Goal: Task Accomplishment & Management: Use online tool/utility

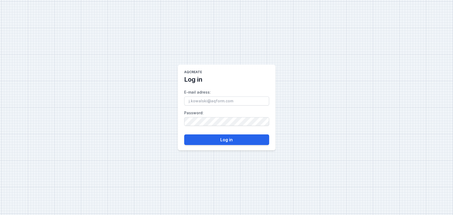
type input "[EMAIL_ADDRESS][DOMAIN_NAME]"
click at [333, 102] on div "AQcreate Log in E-mail adress : [EMAIL_ADDRESS][DOMAIN_NAME] Password : Log in" at bounding box center [226, 107] width 453 height 215
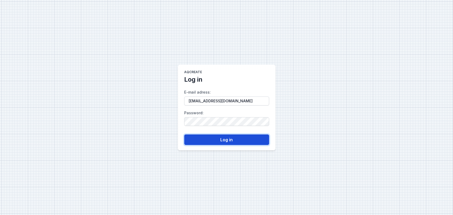
click at [214, 137] on button "Log in" at bounding box center [226, 140] width 85 height 11
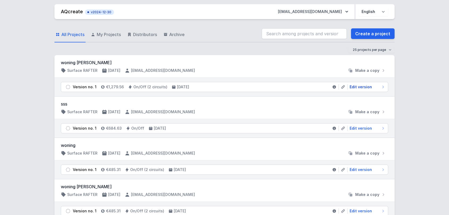
drag, startPoint x: 359, startPoint y: 86, endPoint x: 220, endPoint y: 63, distance: 140.8
click at [359, 86] on span "Edit version" at bounding box center [360, 86] width 22 height 5
select select "M"
select select "3000"
select select "true"
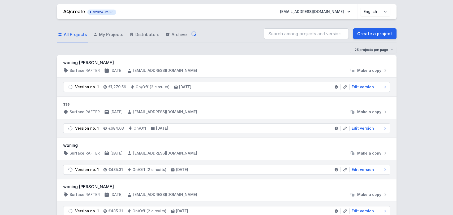
select select "2"
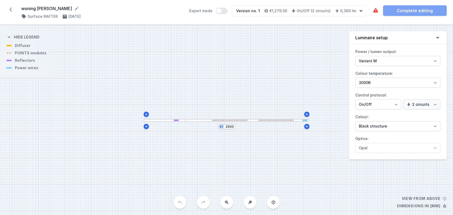
click at [163, 119] on div at bounding box center [164, 120] width 41 height 3
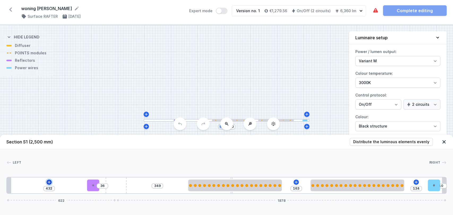
click at [49, 184] on icon at bounding box center [49, 182] width 4 height 4
click at [108, 101] on div "S1 2500" at bounding box center [226, 120] width 453 height 190
click at [49, 183] on icon at bounding box center [49, 182] width 3 height 3
click at [294, 182] on icon at bounding box center [296, 182] width 4 height 4
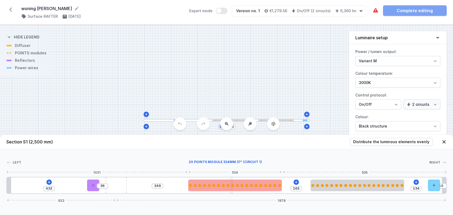
type input "314"
type input "198"
type input "296"
type input "216"
type input "292"
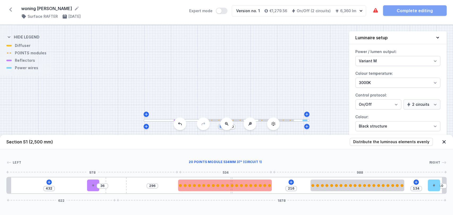
type input "220"
type input "283"
type input "229"
type input "278"
type input "234"
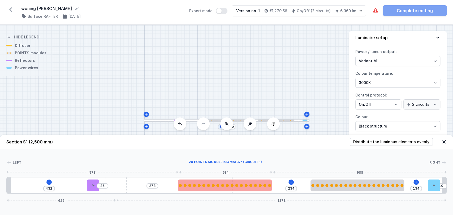
type input "271"
type input "241"
type input "267"
type input "245"
type input "261"
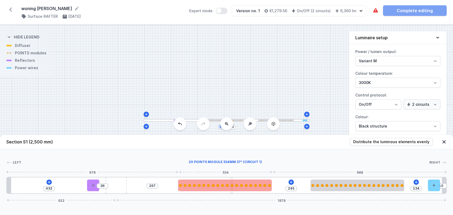
type input "251"
type input "258"
type input "254"
type input "255"
type input "257"
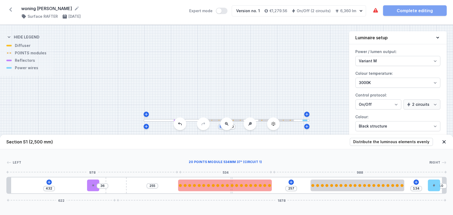
type input "252"
type input "260"
type input "250"
type input "262"
type input "249"
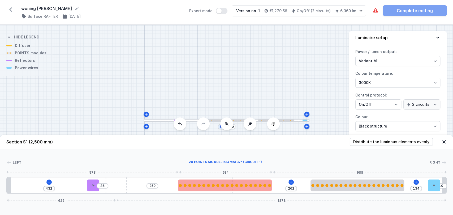
type input "263"
type input "247"
type input "265"
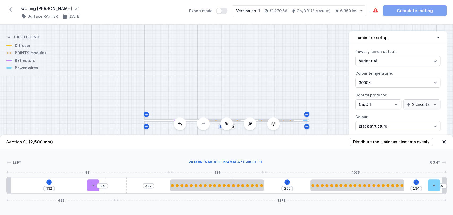
type input "258"
type input "254"
type input "259"
type input "253"
type input "264"
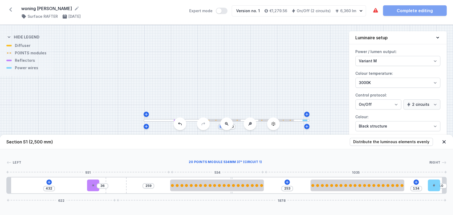
type input "248"
type input "265"
type input "247"
type input "267"
type input "245"
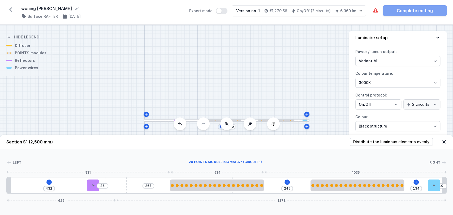
type input "268"
type input "244"
type input "272"
type input "240"
type input "274"
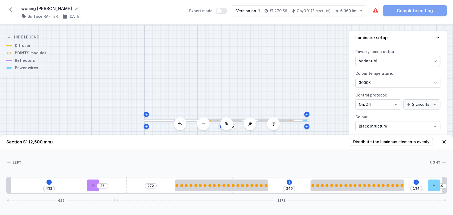
type input "238"
type input "277"
type input "235"
type input "280"
type input "232"
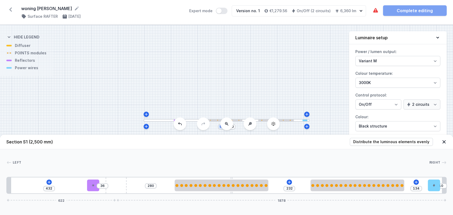
type input "283"
type input "229"
type input "284"
type input "228"
type input "286"
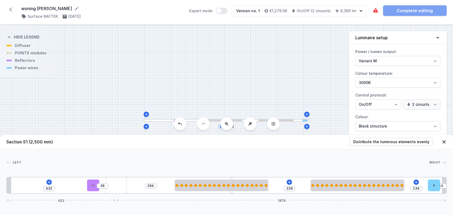
type input "226"
type input "287"
type input "225"
type input "289"
type input "223"
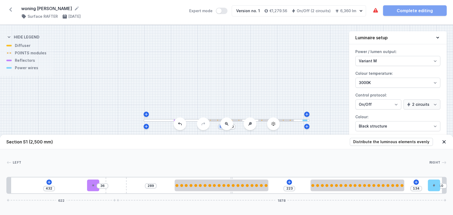
type input "290"
type input "222"
type input "292"
type input "220"
type input "293"
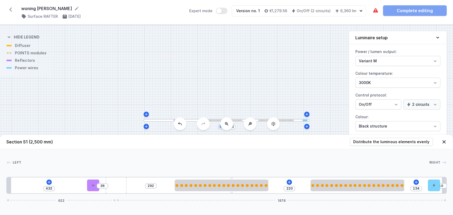
type input "219"
type input "295"
type input "217"
type input "296"
type input "216"
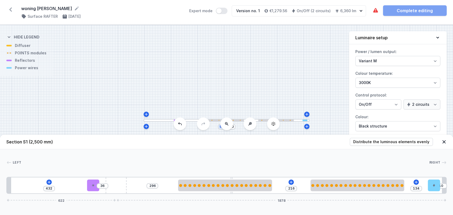
type input "301"
type input "211"
type input "304"
type input "208"
type input "307"
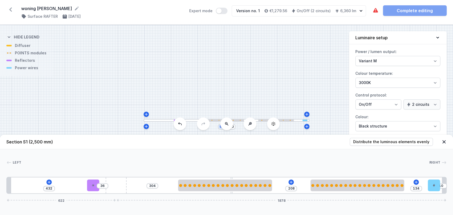
type input "205"
type input "308"
type input "204"
type input "310"
type input "202"
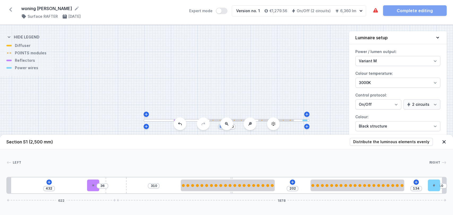
type input "311"
type input "201"
type input "313"
type input "199"
type input "314"
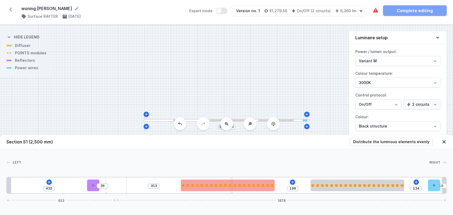
type input "198"
type input "315"
type input "197"
type input "317"
type input "195"
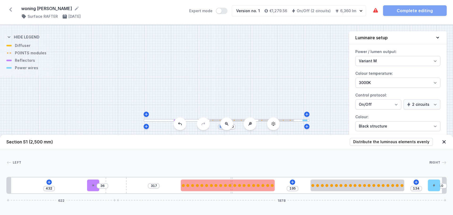
type input "318"
type input "194"
type input "320"
type input "192"
type input "321"
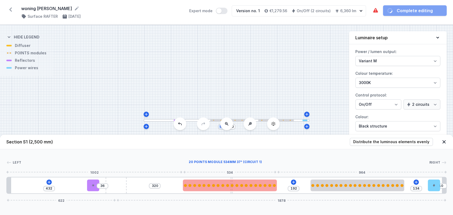
type input "191"
type input "323"
type input "189"
type input "321"
type input "191"
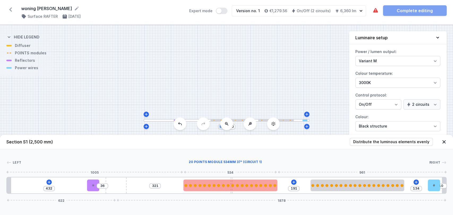
type input "317"
type input "195"
type input "315"
type input "197"
type input "314"
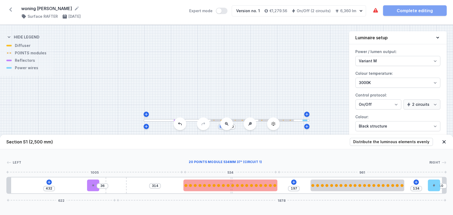
type input "198"
type input "313"
type input "199"
type input "311"
type input "201"
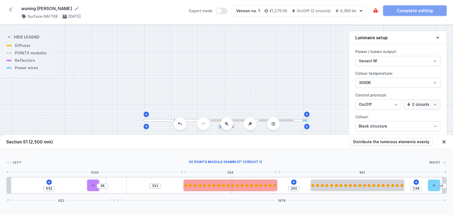
type input "310"
type input "202"
type input "308"
type input "204"
type input "307"
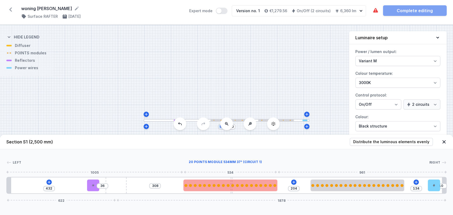
type input "205"
type input "305"
type input "207"
type input "304"
type input "208"
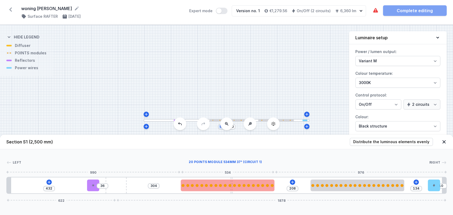
type input "302"
type input "210"
type input "301"
type input "211"
type input "299"
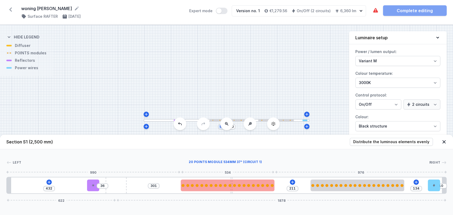
type input "213"
type input "298"
type input "214"
type input "296"
type input "216"
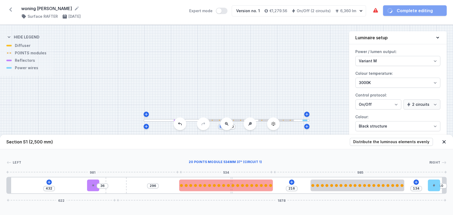
type input "295"
type input "217"
type input "293"
type input "219"
type input "292"
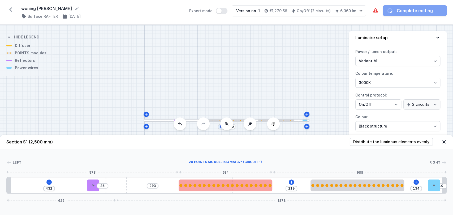
type input "220"
type input "290"
type input "222"
type input "289"
type input "223"
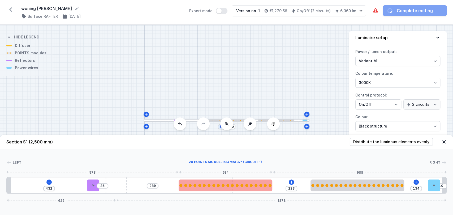
type input "287"
type input "225"
type input "280"
type input "232"
type input "275"
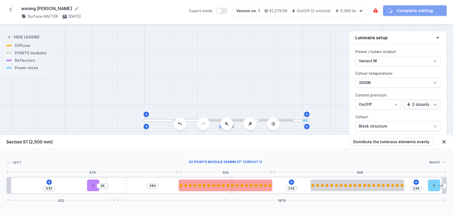
type input "237"
type input "268"
type input "244"
type input "265"
type input "247"
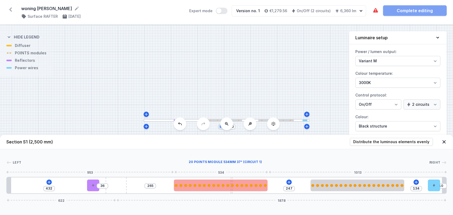
type input "264"
type input "248"
type input "261"
type input "251"
type input "256"
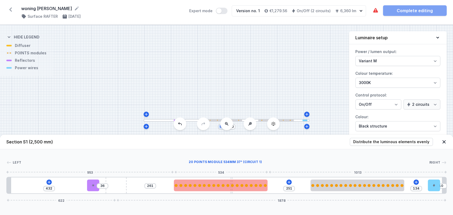
type input "256"
type input "255"
type input "257"
type input "250"
type input "262"
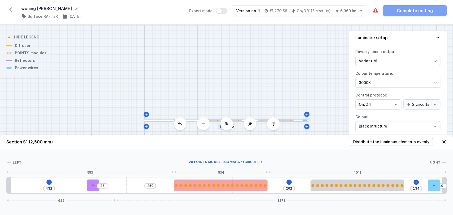
type input "247"
type input "265"
type input "244"
type input "268"
type input "241"
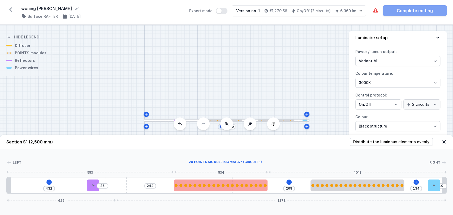
type input "271"
type input "235"
type input "277"
type input "231"
type input "281"
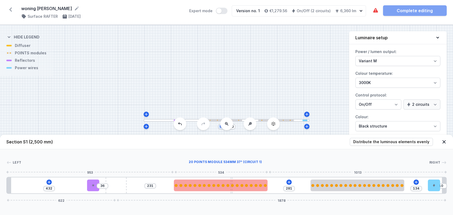
type input "225"
type input "287"
type input "221"
type input "291"
type input "219"
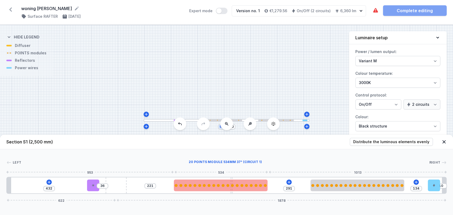
type input "293"
type input "212"
type input "300"
type input "209"
type input "303"
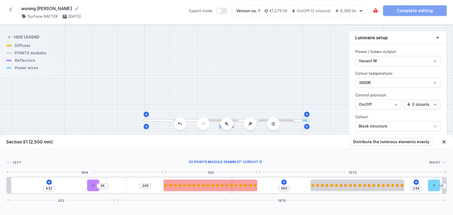
type input "206"
type input "306"
type input "197"
type input "315"
type input "195"
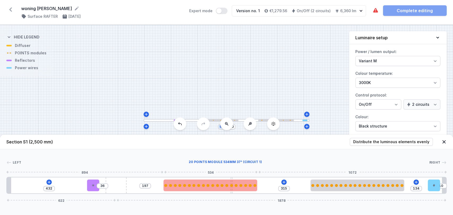
type input "317"
type input "192"
type input "320"
type input "188"
type input "324"
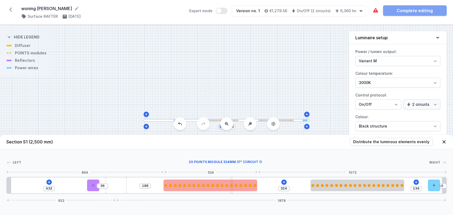
type input "186"
type input "326"
type input "185"
type input "327"
type input "183"
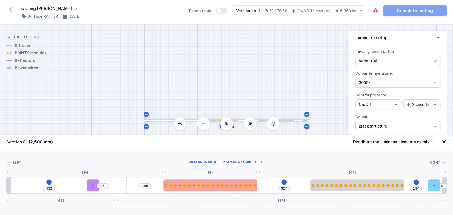
type input "329"
type input "182"
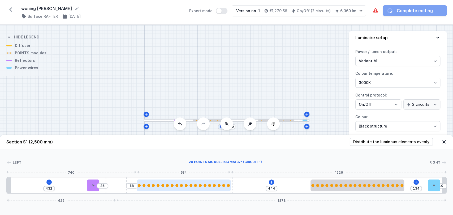
drag, startPoint x: 260, startPoint y: 187, endPoint x: 214, endPoint y: 187, distance: 45.4
click at [214, 187] on div at bounding box center [184, 186] width 94 height 12
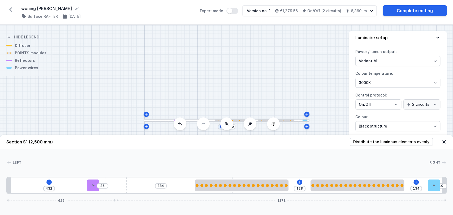
drag, startPoint x: 172, startPoint y: 183, endPoint x: 232, endPoint y: 177, distance: 61.1
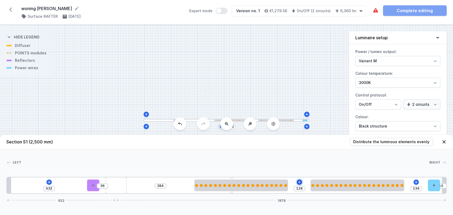
click at [300, 184] on icon at bounding box center [299, 182] width 4 height 4
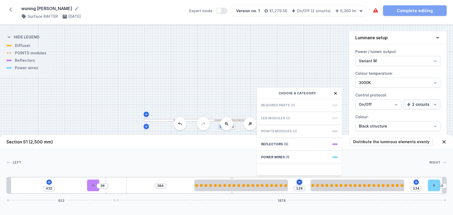
click at [300, 184] on icon at bounding box center [299, 183] width 6 height 6
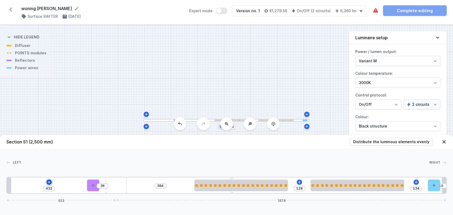
click at [50, 182] on icon at bounding box center [49, 182] width 4 height 4
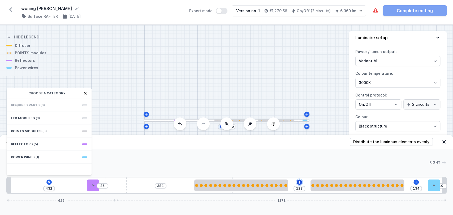
click at [300, 183] on icon at bounding box center [299, 182] width 4 height 4
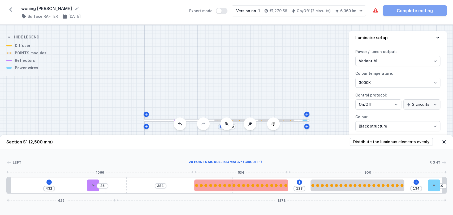
drag, startPoint x: 266, startPoint y: 189, endPoint x: 234, endPoint y: 183, distance: 32.3
drag, startPoint x: 234, startPoint y: 183, endPoint x: 191, endPoint y: 155, distance: 51.2
click at [191, 155] on div "Left 20 POINTS module 534mm 37° (circuit 1) Right 1066 534 900 1 2 2 3 4 5 1 5 …" at bounding box center [226, 171] width 453 height 45
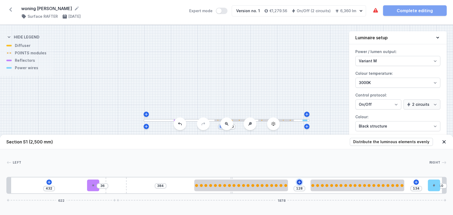
click at [299, 181] on icon at bounding box center [299, 182] width 4 height 4
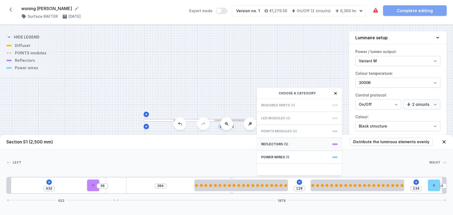
click at [297, 143] on div "Reflectors (5)" at bounding box center [299, 144] width 85 height 13
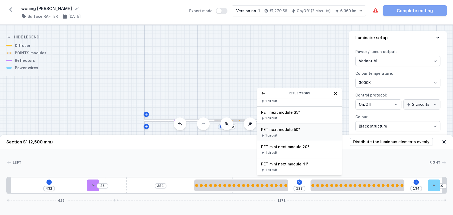
scroll to position [9, 0]
click at [48, 183] on icon at bounding box center [49, 182] width 4 height 4
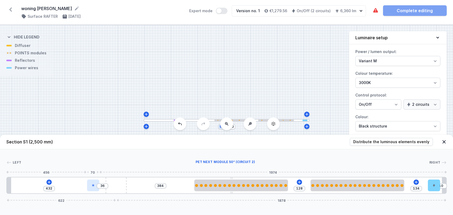
click at [92, 185] on icon at bounding box center [93, 185] width 3 height 3
drag, startPoint x: 92, startPoint y: 185, endPoint x: 78, endPoint y: 185, distance: 13.5
click at [78, 185] on div at bounding box center [83, 186] width 12 height 12
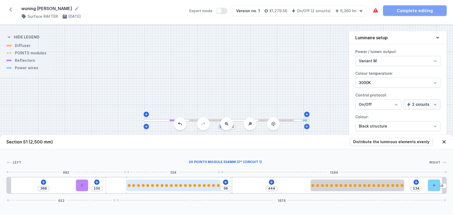
drag, startPoint x: 254, startPoint y: 183, endPoint x: 195, endPoint y: 185, distance: 59.0
click at [195, 185] on div at bounding box center [174, 186] width 94 height 12
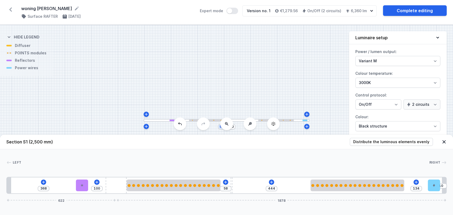
drag, startPoint x: 258, startPoint y: 184, endPoint x: 244, endPoint y: 61, distance: 124.0
click at [244, 61] on div "S1 2500 Section S1 (2,500 mm) Distribute the luminous elements evenly Left Righ…" at bounding box center [226, 120] width 453 height 190
click at [11, 7] on icon at bounding box center [10, 9] width 8 height 8
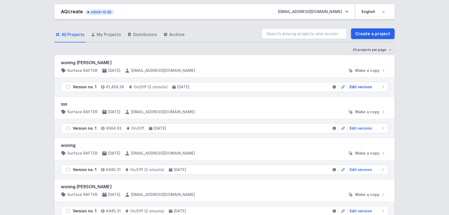
drag, startPoint x: 363, startPoint y: 88, endPoint x: 248, endPoint y: 79, distance: 115.3
click at [363, 88] on span "Edit version" at bounding box center [360, 86] width 22 height 5
click at [370, 71] on span "Make a copy" at bounding box center [369, 70] width 24 height 5
click at [358, 87] on span "Edit version" at bounding box center [360, 86] width 22 height 5
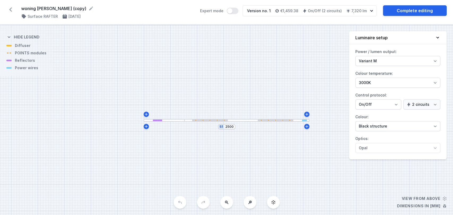
click at [170, 119] on div at bounding box center [164, 120] width 41 height 3
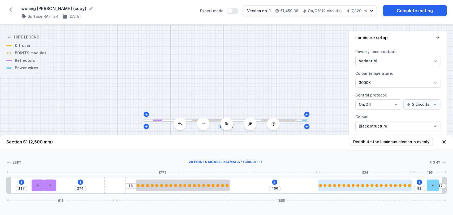
drag, startPoint x: 359, startPoint y: 188, endPoint x: 374, endPoint y: 183, distance: 15.8
click at [374, 183] on div at bounding box center [365, 186] width 94 height 12
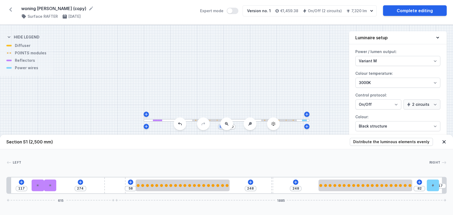
drag, startPoint x: 231, startPoint y: 180, endPoint x: 280, endPoint y: 183, distance: 48.7
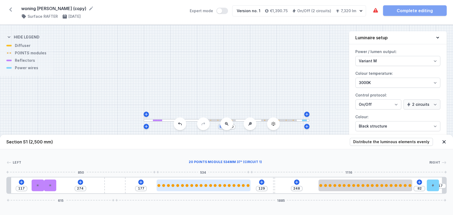
drag, startPoint x: 219, startPoint y: 183, endPoint x: 242, endPoint y: 187, distance: 24.0
click at [242, 187] on div at bounding box center [204, 186] width 94 height 12
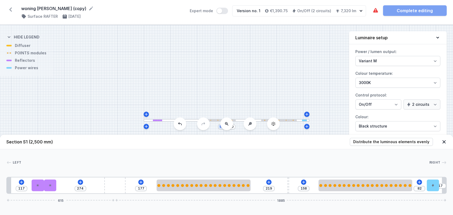
drag, startPoint x: 273, startPoint y: 180, endPoint x: 294, endPoint y: 181, distance: 21.0
click at [294, 181] on div "117 274 177 219 158 82 17 615 1885" at bounding box center [226, 185] width 441 height 17
click at [288, 181] on div "117 274 177 219 158 82 17 615 1885" at bounding box center [226, 185] width 441 height 17
drag, startPoint x: 289, startPoint y: 181, endPoint x: 306, endPoint y: 181, distance: 16.5
click at [306, 181] on div "117 274 177 282 95 82 17 615 1885" at bounding box center [226, 185] width 441 height 17
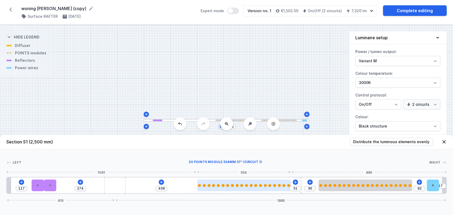
drag, startPoint x: 220, startPoint y: 189, endPoint x: 264, endPoint y: 189, distance: 44.1
click at [264, 189] on div at bounding box center [244, 186] width 94 height 12
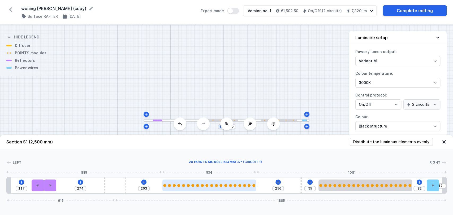
drag, startPoint x: 257, startPoint y: 183, endPoint x: 224, endPoint y: 185, distance: 33.3
click at [224, 185] on div at bounding box center [210, 186] width 94 height 12
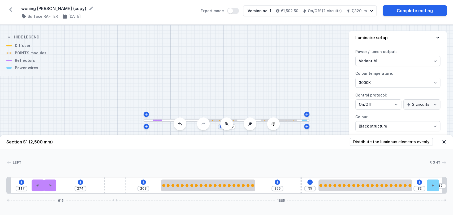
click at [298, 185] on div "117 274 203 256 95 82 17 615 1885" at bounding box center [226, 185] width 441 height 17
drag, startPoint x: 300, startPoint y: 185, endPoint x: 284, endPoint y: 185, distance: 15.7
click at [284, 185] on div "117 274 203 256 95 82 17 615 1885" at bounding box center [226, 185] width 441 height 17
drag, startPoint x: 301, startPoint y: 184, endPoint x: 292, endPoint y: 183, distance: 9.6
click at [292, 183] on div "117 274 203 174 177 82 17 615 1885" at bounding box center [226, 185] width 441 height 17
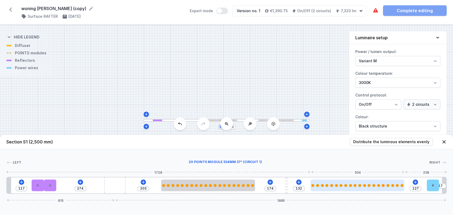
click at [338, 182] on div at bounding box center [358, 186] width 94 height 12
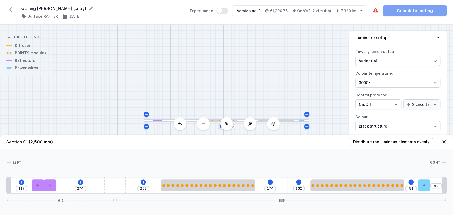
click at [433, 186] on div "117 274 203 174 132 81 63 615 1885" at bounding box center [226, 185] width 441 height 17
drag, startPoint x: 51, startPoint y: 186, endPoint x: 62, endPoint y: 187, distance: 10.7
click at [62, 187] on icon at bounding box center [63, 185] width 3 height 3
click at [65, 187] on div at bounding box center [66, 186] width 12 height 12
drag, startPoint x: 65, startPoint y: 187, endPoint x: 61, endPoint y: 187, distance: 4.2
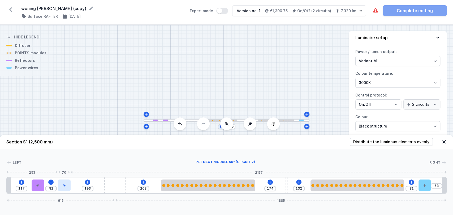
click at [61, 187] on div at bounding box center [64, 186] width 12 height 12
click at [68, 187] on div at bounding box center [64, 186] width 12 height 12
click at [181, 193] on div "117 81 193 203 174 132 81 63 615 1885" at bounding box center [226, 185] width 441 height 17
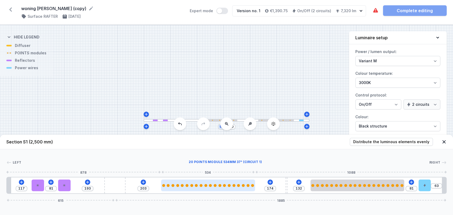
click at [183, 188] on div at bounding box center [208, 186] width 94 height 12
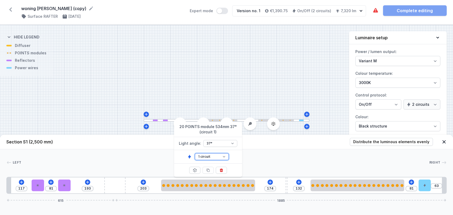
click at [223, 156] on select "1 circuit 2 circuit" at bounding box center [212, 156] width 34 height 7
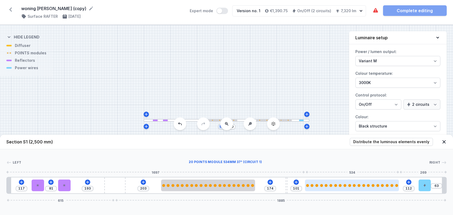
click at [331, 182] on div at bounding box center [352, 186] width 94 height 12
click at [357, 188] on div at bounding box center [352, 186] width 94 height 12
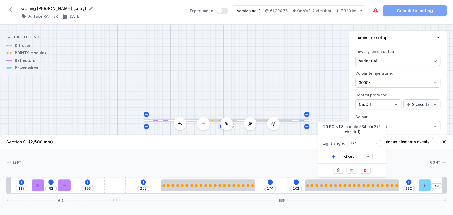
click at [246, 160] on div at bounding box center [225, 162] width 408 height 5
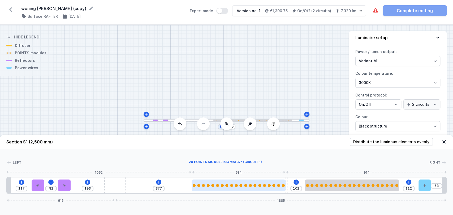
drag, startPoint x: 222, startPoint y: 182, endPoint x: 252, endPoint y: 185, distance: 29.6
click at [252, 185] on div at bounding box center [239, 186] width 94 height 12
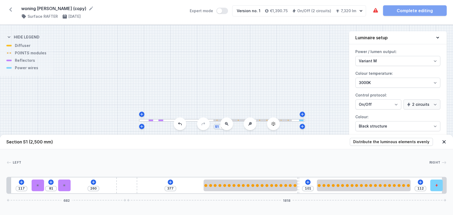
drag, startPoint x: 115, startPoint y: 188, endPoint x: 164, endPoint y: 189, distance: 49.1
click at [164, 189] on div "117 81 260 377 101 112 682 1818" at bounding box center [226, 185] width 441 height 17
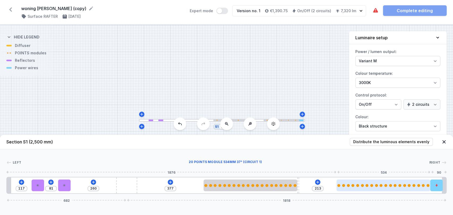
drag, startPoint x: 392, startPoint y: 183, endPoint x: 414, endPoint y: 190, distance: 22.8
click at [414, 190] on div at bounding box center [384, 186] width 94 height 12
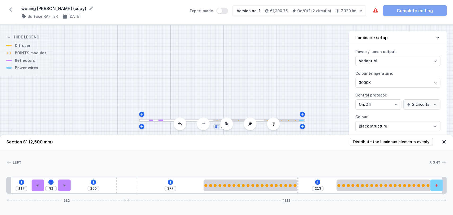
click at [132, 73] on div "S1 2500" at bounding box center [226, 120] width 453 height 190
click at [169, 183] on icon at bounding box center [170, 182] width 4 height 4
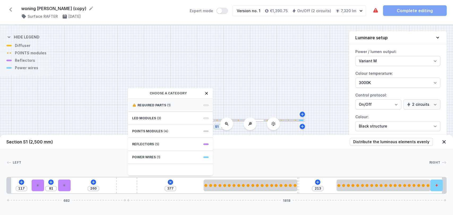
click at [160, 102] on div "Required parts (1)" at bounding box center [170, 105] width 85 height 13
click at [161, 105] on span "ON/OFF Driver - up to 16W" at bounding box center [170, 104] width 76 height 5
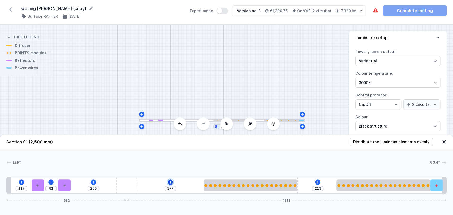
click at [169, 182] on icon at bounding box center [170, 182] width 3 height 3
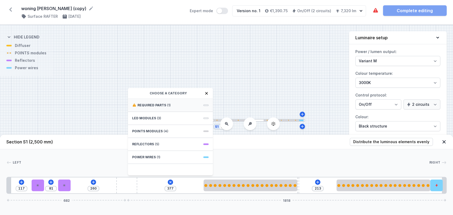
click at [171, 106] on div "Required parts (1)" at bounding box center [170, 105] width 85 height 13
click at [171, 107] on span "ON/OFF Driver - up to 16W" at bounding box center [170, 104] width 76 height 5
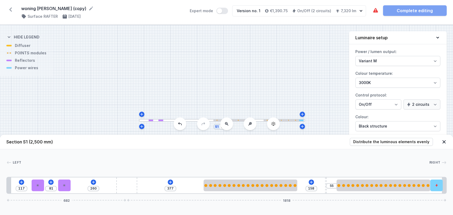
drag, startPoint x: 298, startPoint y: 179, endPoint x: 332, endPoint y: 175, distance: 33.9
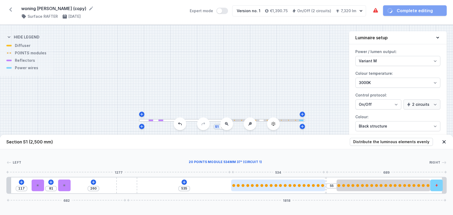
drag, startPoint x: 264, startPoint y: 189, endPoint x: 292, endPoint y: 187, distance: 27.2
click at [292, 187] on div at bounding box center [278, 186] width 94 height 12
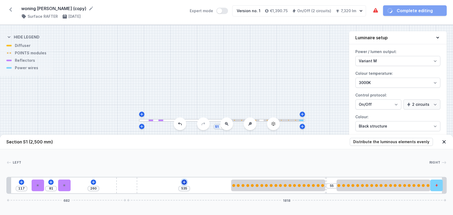
click at [182, 183] on icon at bounding box center [184, 182] width 4 height 4
drag, startPoint x: 435, startPoint y: 183, endPoint x: 190, endPoint y: 173, distance: 246.1
click at [190, 173] on div "Left Right 1 2 1 2 2 3 4 5 1 6 5 1 1 117 81 260 251 214 55 66 682 1818 141 70 8…" at bounding box center [226, 171] width 453 height 45
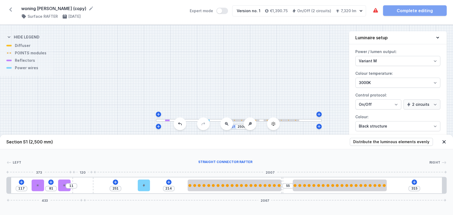
drag, startPoint x: 125, startPoint y: 191, endPoint x: 93, endPoint y: 191, distance: 31.9
click at [93, 191] on div at bounding box center [82, 186] width 21 height 16
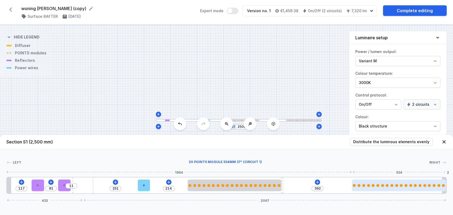
drag, startPoint x: 319, startPoint y: 191, endPoint x: 379, endPoint y: 187, distance: 60.1
click at [379, 187] on div at bounding box center [399, 186] width 94 height 12
drag, startPoint x: 380, startPoint y: 184, endPoint x: 374, endPoint y: 185, distance: 6.1
click at [374, 185] on div at bounding box center [387, 185] width 94 height 3
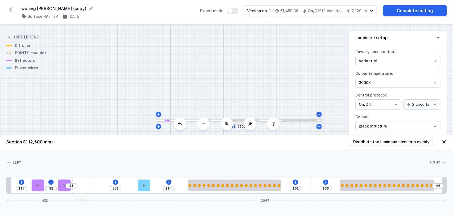
drag, startPoint x: 283, startPoint y: 181, endPoint x: 335, endPoint y: 179, distance: 52.3
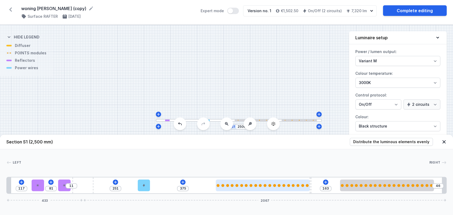
drag, startPoint x: 256, startPoint y: 187, endPoint x: 285, endPoint y: 191, distance: 29.0
click at [285, 191] on div at bounding box center [263, 186] width 94 height 12
click at [181, 183] on icon at bounding box center [183, 182] width 4 height 4
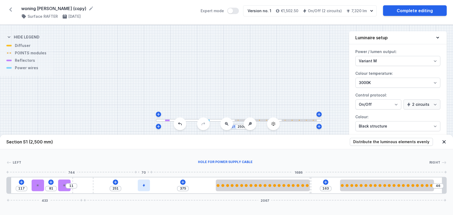
click at [145, 185] on icon at bounding box center [143, 185] width 3 height 3
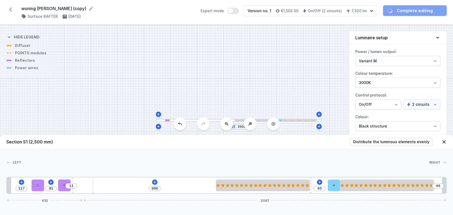
drag, startPoint x: 142, startPoint y: 186, endPoint x: 333, endPoint y: 175, distance: 191.2
click at [157, 184] on div "117 81 11 696 93 46 433 2067" at bounding box center [226, 185] width 441 height 17
click at [156, 183] on icon at bounding box center [155, 182] width 4 height 4
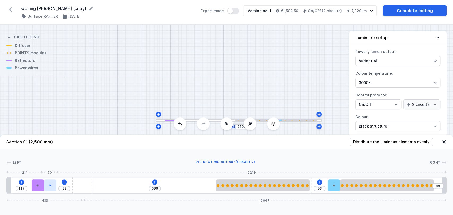
drag, startPoint x: 66, startPoint y: 190, endPoint x: 53, endPoint y: 190, distance: 13.0
click at [53, 190] on div at bounding box center [50, 186] width 12 height 12
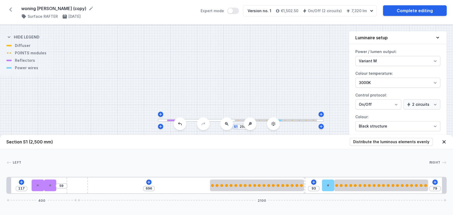
drag, startPoint x: 75, startPoint y: 185, endPoint x: 60, endPoint y: 185, distance: 15.1
click at [7, 186] on div "59" at bounding box center [7, 186] width 0 height 0
drag, startPoint x: 305, startPoint y: 181, endPoint x: 325, endPoint y: 183, distance: 19.5
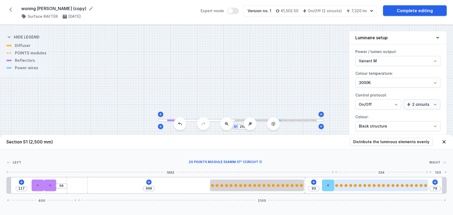
drag, startPoint x: 389, startPoint y: 183, endPoint x: 401, endPoint y: 189, distance: 13.5
click at [401, 189] on div at bounding box center [381, 186] width 94 height 12
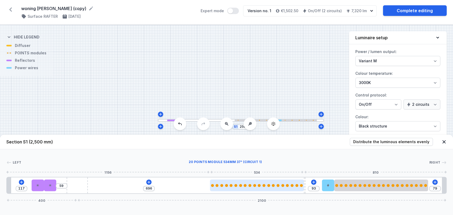
click at [275, 184] on div at bounding box center [257, 185] width 94 height 3
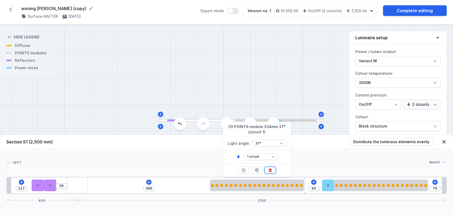
click at [270, 169] on icon at bounding box center [270, 170] width 3 height 3
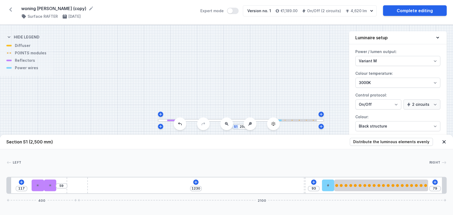
click at [193, 183] on div "117 59 1230 93 79 400 2100" at bounding box center [226, 185] width 441 height 17
click at [197, 182] on icon at bounding box center [196, 182] width 4 height 4
click at [251, 176] on div "Left Right 1 2 1 2 2 3 4 5 6 1 1 117 59 1230 93 79 400 2100 141 70 70 1409 10 9…" at bounding box center [226, 171] width 453 height 45
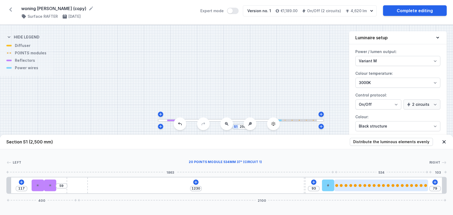
click at [366, 187] on div at bounding box center [381, 186] width 94 height 12
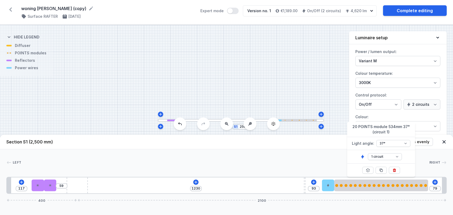
click at [280, 89] on div "S1 2500" at bounding box center [226, 120] width 453 height 190
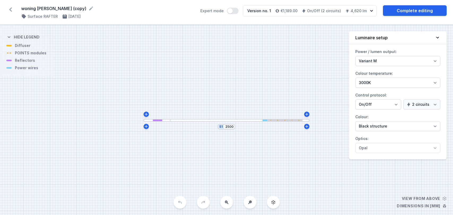
select select "M"
select select "3000"
select select "true"
select select "2"
click at [250, 121] on div at bounding box center [239, 120] width 139 height 3
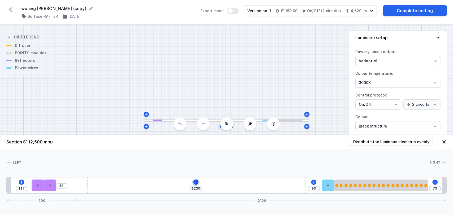
click at [196, 181] on icon at bounding box center [195, 182] width 3 height 3
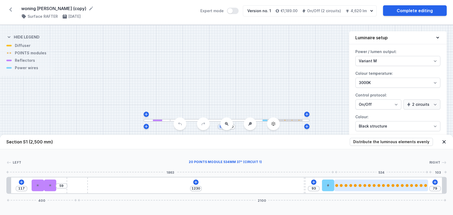
click at [370, 188] on div at bounding box center [381, 186] width 94 height 12
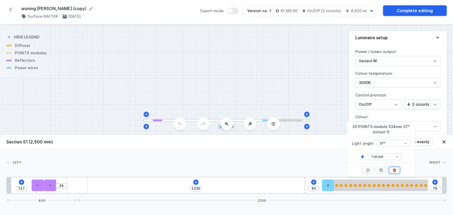
click at [394, 172] on icon at bounding box center [394, 170] width 3 height 3
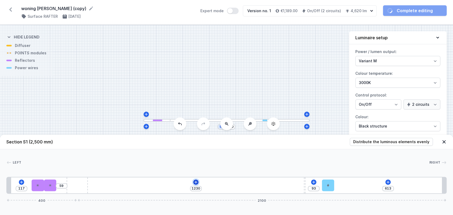
click at [197, 183] on icon at bounding box center [196, 182] width 4 height 4
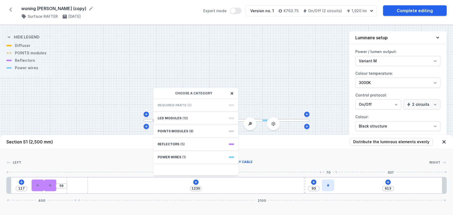
click at [329, 185] on icon at bounding box center [328, 185] width 3 height 3
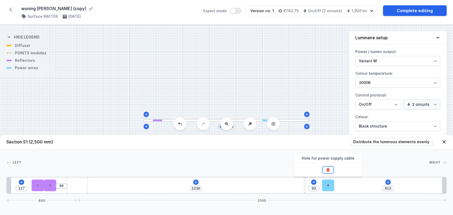
click at [330, 170] on icon at bounding box center [328, 170] width 4 height 4
type input "776"
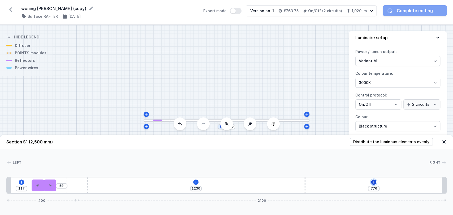
click at [376, 181] on icon at bounding box center [374, 182] width 4 height 4
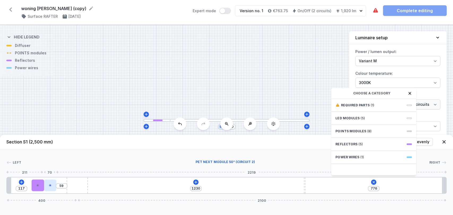
click at [53, 186] on div at bounding box center [50, 186] width 12 height 12
select select "2239"
select select "2"
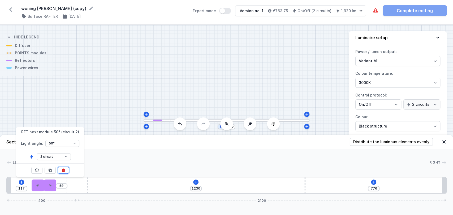
click at [65, 170] on icon at bounding box center [63, 170] width 4 height 4
type input "129"
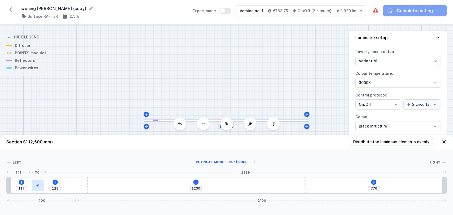
click at [38, 183] on div at bounding box center [38, 186] width 12 height 12
select select "2239"
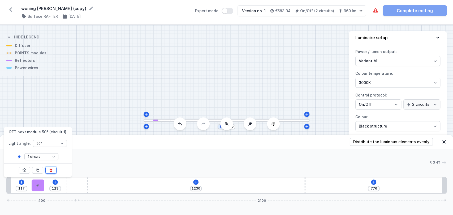
click at [54, 171] on button at bounding box center [50, 170] width 11 height 7
type input "316"
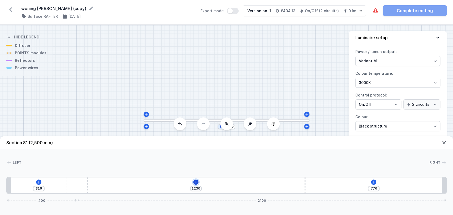
click at [195, 183] on icon at bounding box center [196, 182] width 4 height 4
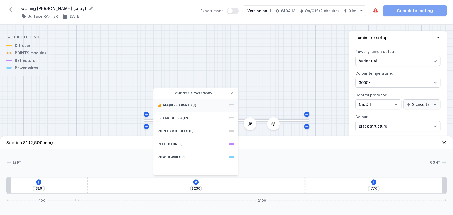
click at [191, 101] on div "Required parts (1)" at bounding box center [195, 105] width 85 height 13
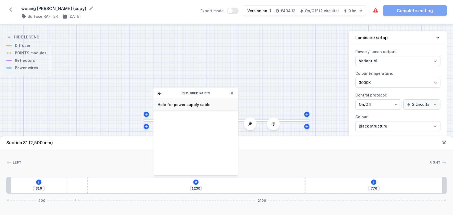
click at [191, 102] on span "Hole for power supply cable" at bounding box center [196, 104] width 76 height 5
type input "1150"
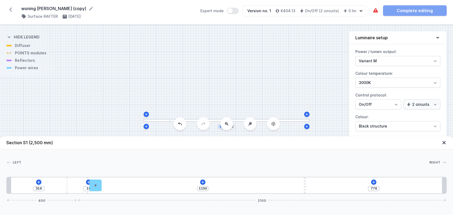
click at [8, 8] on icon at bounding box center [10, 9] width 8 height 8
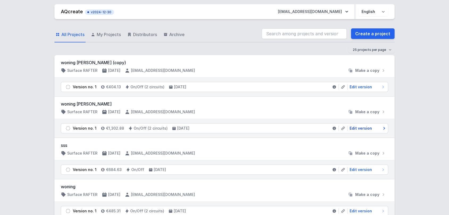
click at [363, 127] on span "Edit version" at bounding box center [360, 128] width 22 height 5
select select "M"
select select "3000"
select select "true"
select select "2"
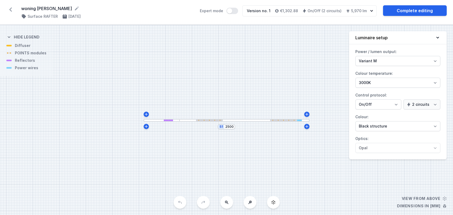
click at [257, 122] on div "S1 2500" at bounding box center [226, 120] width 453 height 190
click at [234, 120] on div at bounding box center [245, 120] width 130 height 3
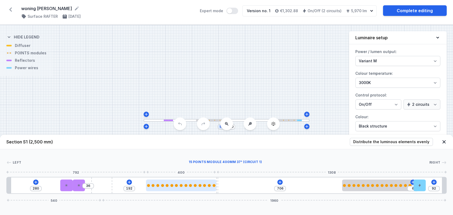
type input "350"
type input "558"
type input "369"
type input "539"
type input "384"
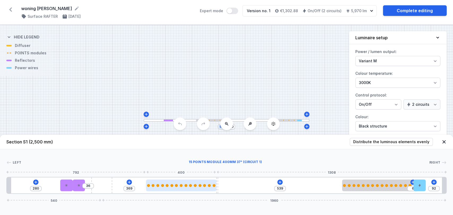
type input "524"
type input "403"
type input "505"
type input "415"
type input "493"
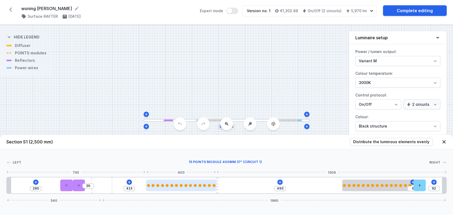
type input "425"
type input "483"
type input "443"
type input "465"
type input "458"
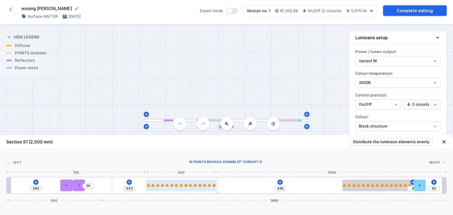
type input "450"
type input "482"
type input "426"
type input "517"
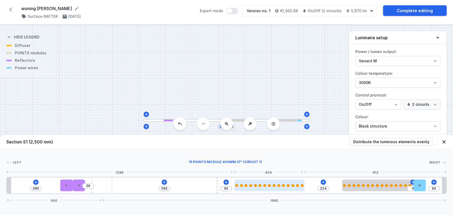
type input "211"
type input "95"
type input "205"
type input "101"
type input "201"
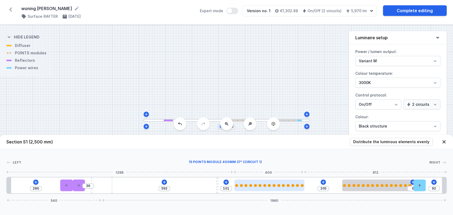
type input "105"
type input "193"
type input "113"
type input "189"
type input "117"
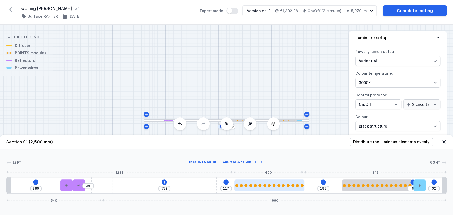
type input "182"
type input "124"
type input "176"
type input "130"
type input "170"
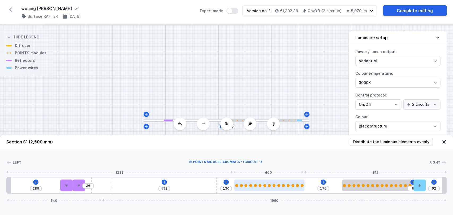
type input "136"
type input "161"
type input "145"
type input "153"
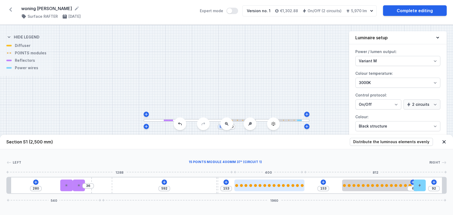
type input "150"
type input "156"
type input "143"
type input "163"
type input "142"
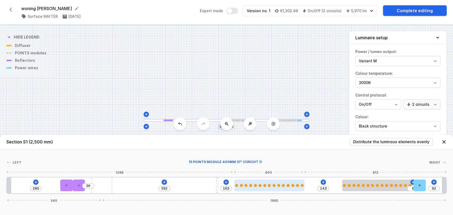
type input "164"
type input "139"
type input "167"
type input "133"
type input "173"
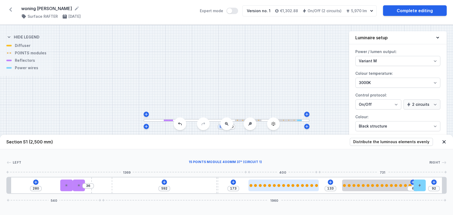
type input "131"
type input "175"
type input "127"
type input "179"
type input "122"
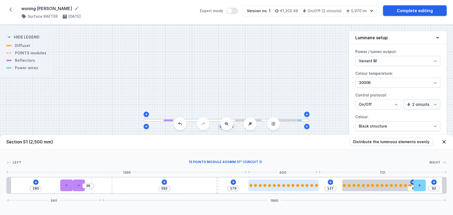
type input "184"
type input "121"
type input "185"
type input "116"
type input "190"
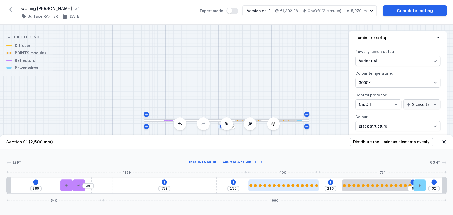
type input "110"
type input "196"
type input "106"
type input "200"
type input "102"
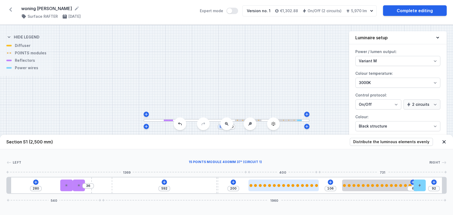
type input "204"
type input "100"
type input "206"
type input "97"
type input "209"
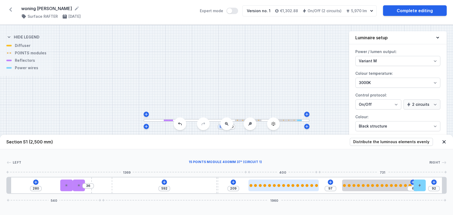
type input "94"
type input "212"
type input "91"
type input "215"
type input "85"
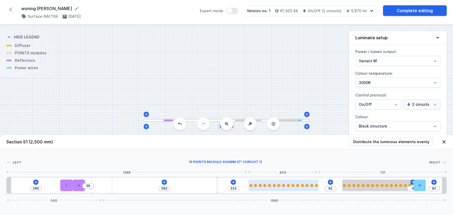
type input "221"
type input "84"
type input "222"
type input "79"
type input "227"
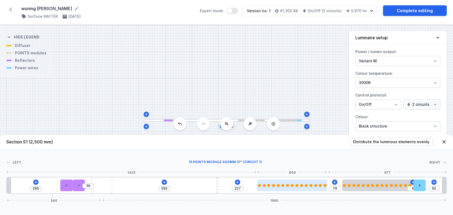
type input "78"
type input "228"
type input "76"
type input "230"
type input "75"
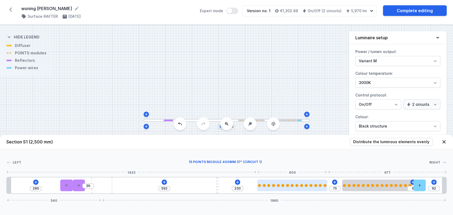
type input "231"
type input "73"
type input "233"
type input "72"
type input "234"
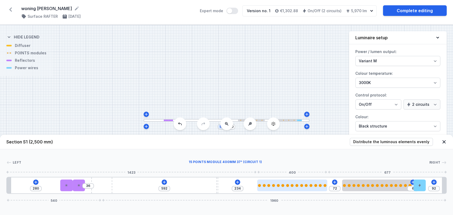
type input "70"
type input "236"
type input "67"
type input "239"
type input "66"
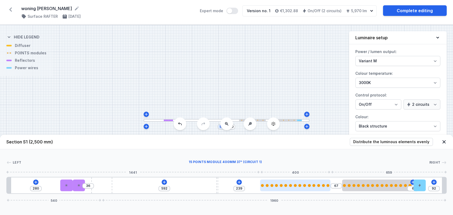
type input "240"
type input "64"
type input "242"
drag, startPoint x: 192, startPoint y: 185, endPoint x: 311, endPoint y: 191, distance: 119.4
type input "93"
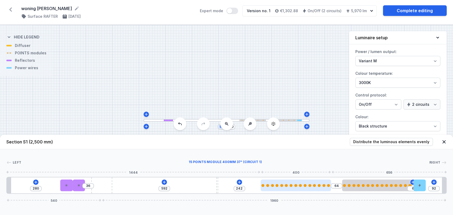
type input "213"
type input "95"
type input "211"
type input "101"
type input "205"
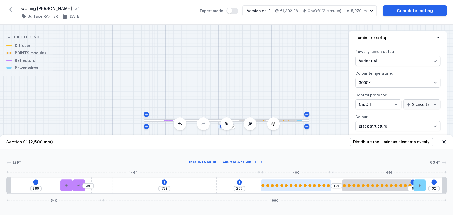
type input "104"
type input "202"
type input "105"
type input "201"
type input "106"
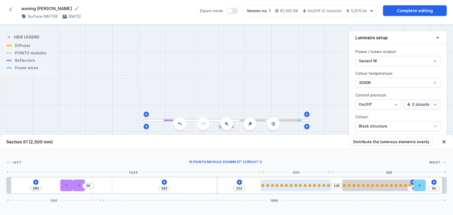
type input "200"
type input "108"
type input "198"
type input "111"
type input "195"
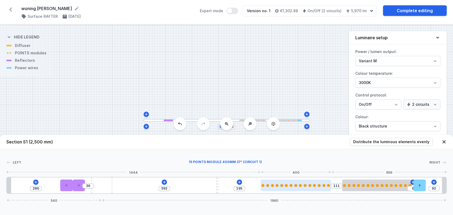
type input "112"
type input "194"
type input "114"
type input "192"
type input "115"
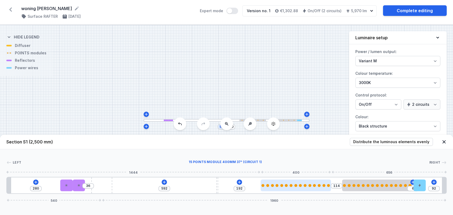
type input "191"
type input "117"
type input "189"
type input "120"
type input "186"
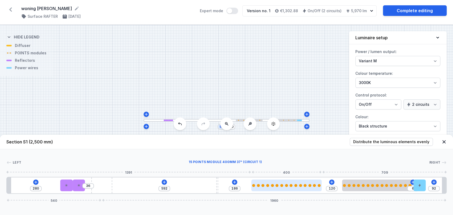
type input "126"
type input "180"
type input "127"
type input "179"
type input "129"
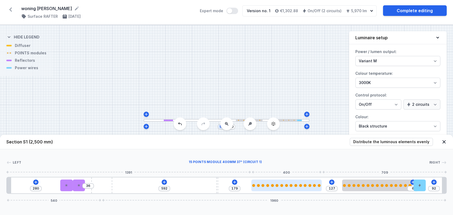
type input "177"
type input "130"
type input "176"
type input "132"
type input "174"
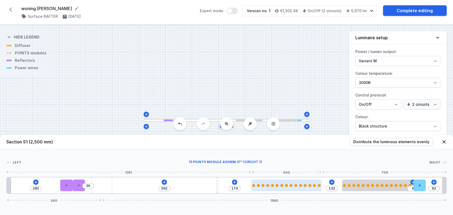
type input "133"
type input "173"
type input "135"
type input "171"
type input "136"
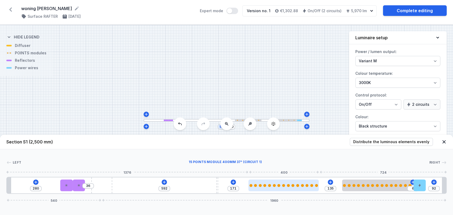
type input "170"
type input "141"
type input "165"
type input "144"
type input "162"
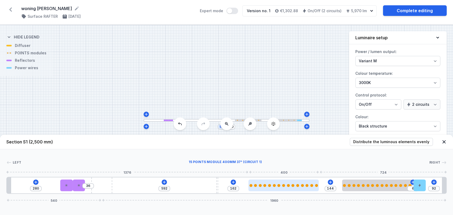
type input "148"
type input "158"
type input "152"
type input "154"
type input "155"
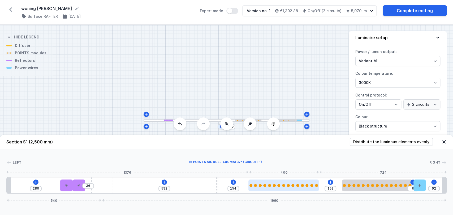
type input "151"
type input "158"
type input "148"
type input "164"
type input "142"
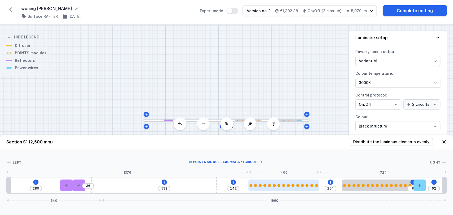
type input "166"
type input "140"
type input "170"
type input "136"
type input "173"
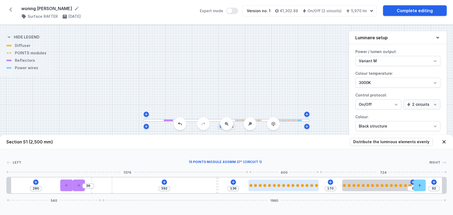
type input "133"
type input "176"
type input "130"
type input "178"
type input "128"
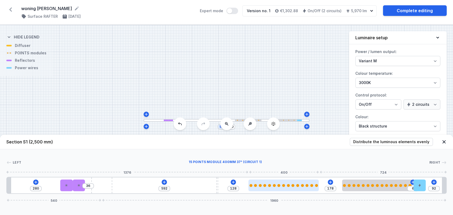
type input "182"
type input "124"
type input "185"
type input "121"
type input "187"
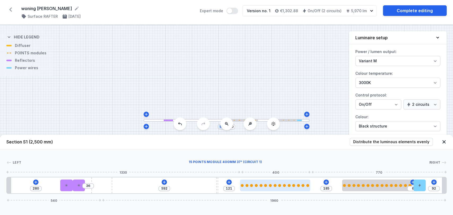
type input "119"
type input "188"
type input "118"
type input "190"
type input "116"
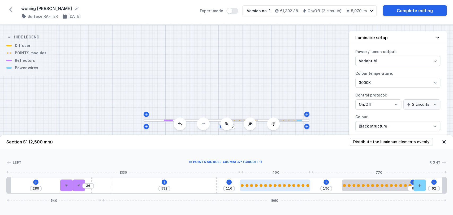
type input "191"
type input "115"
drag, startPoint x: 315, startPoint y: 189, endPoint x: 297, endPoint y: 190, distance: 18.3
click at [297, 190] on div at bounding box center [275, 186] width 70 height 12
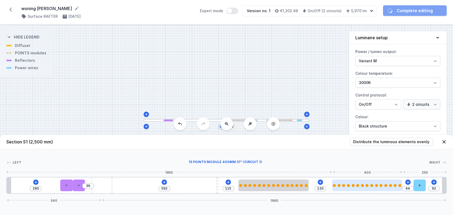
type input "130"
type input "67"
type input "128"
type input "69"
type input "125"
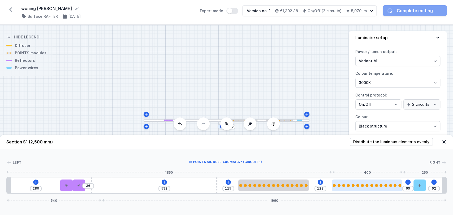
type input "72"
type input "122"
type input "75"
type input "121"
type input "76"
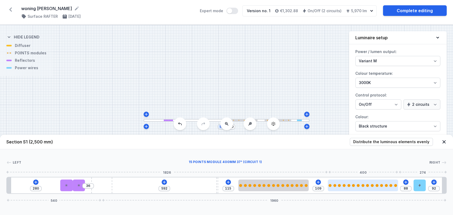
drag, startPoint x: 361, startPoint y: 184, endPoint x: 353, endPoint y: 185, distance: 8.6
click at [353, 185] on div at bounding box center [363, 185] width 70 height 3
click at [353, 185] on div at bounding box center [353, 185] width 3 height 3
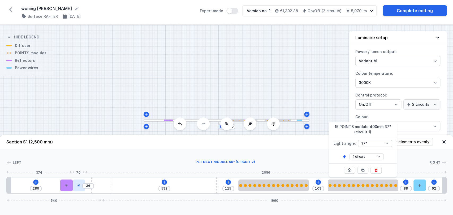
click at [78, 188] on div at bounding box center [79, 186] width 12 height 12
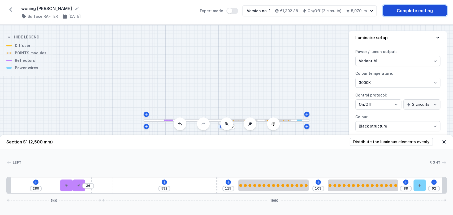
click at [411, 8] on link "Complete editing" at bounding box center [415, 10] width 64 height 11
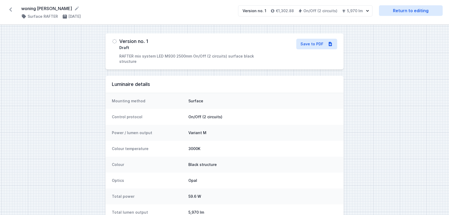
click at [9, 10] on icon at bounding box center [10, 9] width 8 height 8
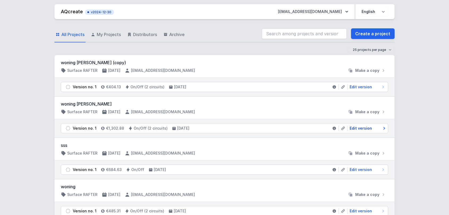
click at [360, 128] on span "Edit version" at bounding box center [360, 128] width 22 height 5
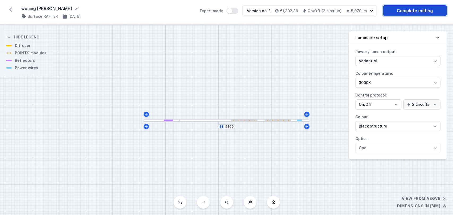
click at [410, 11] on link "Complete editing" at bounding box center [415, 10] width 64 height 11
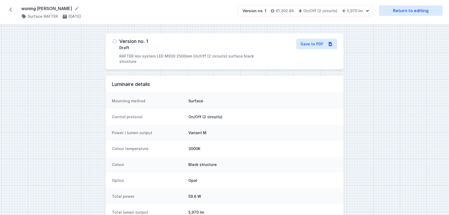
click at [121, 47] on span "Draft" at bounding box center [124, 47] width 10 height 5
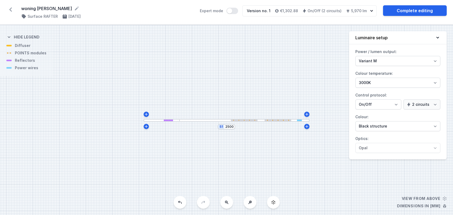
click at [10, 9] on icon at bounding box center [10, 9] width 3 height 4
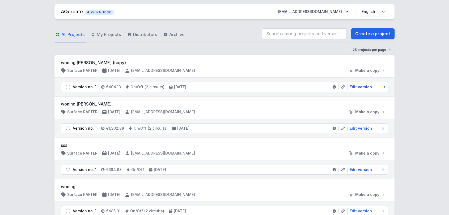
click at [383, 85] on icon at bounding box center [383, 86] width 5 height 5
click at [365, 128] on span "Edit version" at bounding box center [360, 128] width 22 height 5
click at [373, 113] on span "Make a copy" at bounding box center [367, 111] width 24 height 5
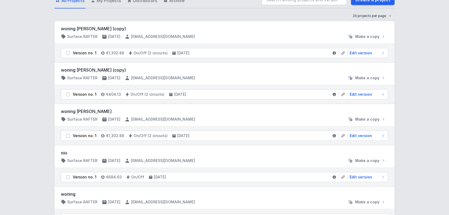
scroll to position [33, 0]
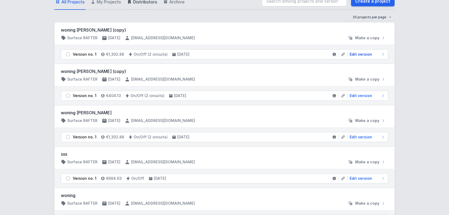
drag, startPoint x: 360, startPoint y: 52, endPoint x: 141, endPoint y: 2, distance: 224.6
click at [360, 52] on span "Edit version" at bounding box center [360, 54] width 22 height 5
click at [141, 2] on span "Distributors" at bounding box center [145, 2] width 24 height 6
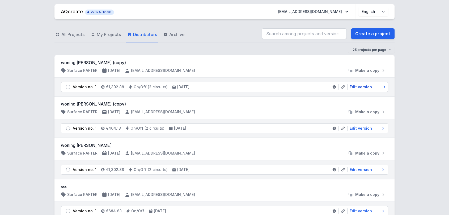
click at [386, 88] on icon at bounding box center [383, 86] width 5 height 5
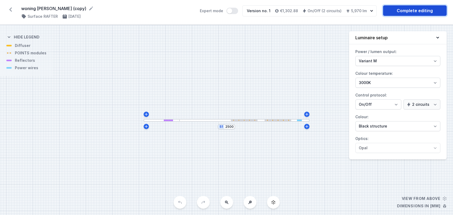
click at [397, 8] on link "Complete editing" at bounding box center [415, 10] width 64 height 11
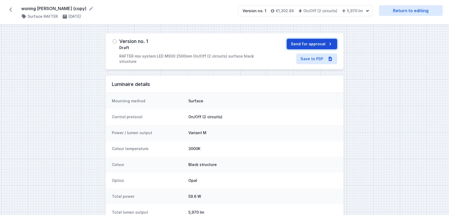
click at [305, 44] on button "Send for approval" at bounding box center [312, 44] width 50 height 11
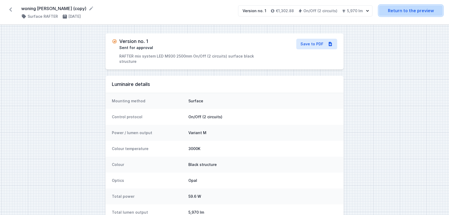
click at [398, 9] on link "Return to the preview" at bounding box center [411, 10] width 64 height 11
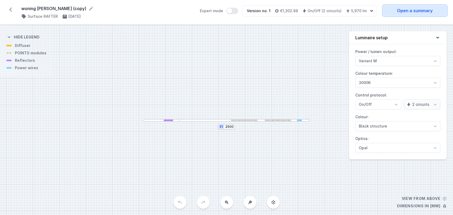
click at [398, 9] on link "Open a summary" at bounding box center [415, 10] width 64 height 11
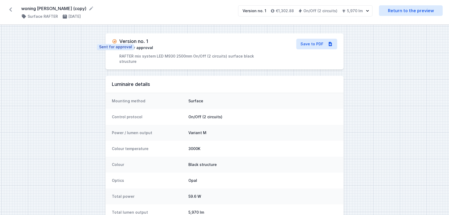
click at [114, 39] on img at bounding box center [114, 41] width 5 height 5
click at [12, 9] on icon at bounding box center [10, 9] width 8 height 8
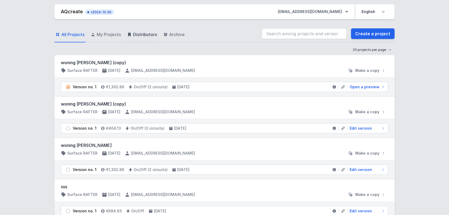
click at [147, 37] on span "Distributors" at bounding box center [145, 34] width 24 height 6
click at [369, 85] on span "Open a preview" at bounding box center [364, 86] width 30 height 5
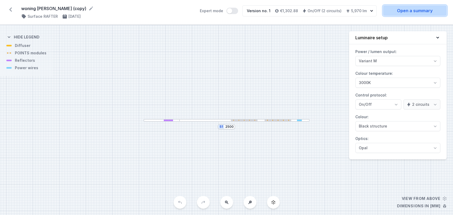
click at [433, 14] on link "Open a summary" at bounding box center [415, 10] width 64 height 11
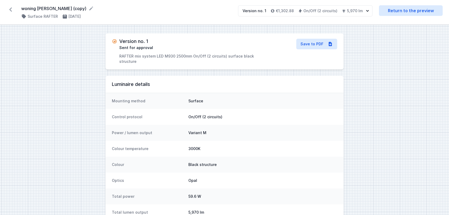
click at [10, 9] on icon at bounding box center [10, 9] width 3 height 4
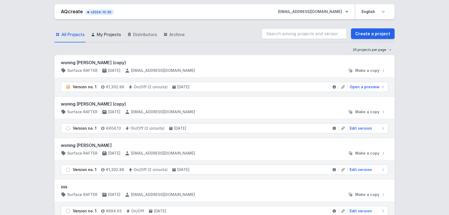
click at [105, 35] on span "My Projects" at bounding box center [109, 34] width 24 height 6
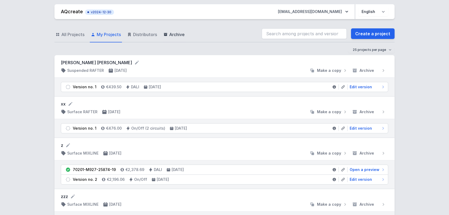
click at [176, 35] on span "Archive" at bounding box center [176, 34] width 15 height 6
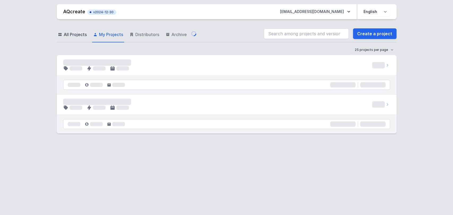
click at [75, 35] on span "All Projects" at bounding box center [75, 34] width 23 height 6
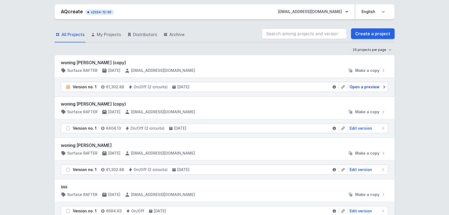
click at [365, 86] on span "Open a preview" at bounding box center [364, 86] width 30 height 5
select select "M"
select select "3000"
select select "true"
select select "2"
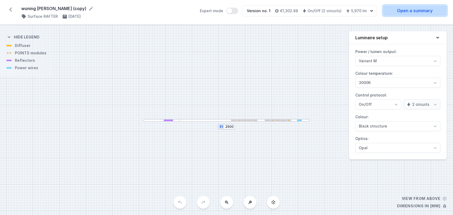
click at [410, 11] on link "Open a summary" at bounding box center [415, 10] width 64 height 11
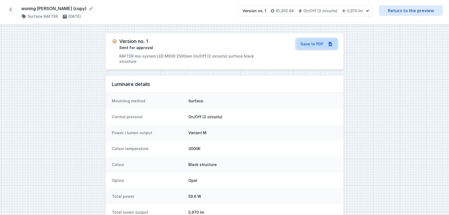
click at [322, 41] on link "Save to PDF" at bounding box center [316, 44] width 41 height 11
click at [315, 45] on link "Save to PDF" at bounding box center [316, 44] width 41 height 11
